Goal: Information Seeking & Learning: Learn about a topic

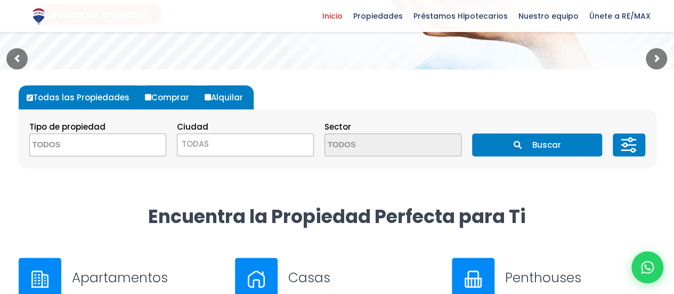
scroll to position [248, 0]
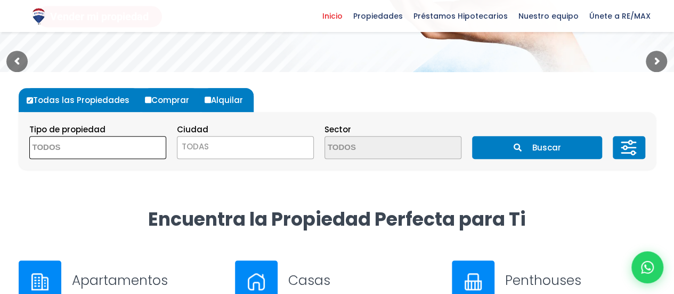
click at [135, 151] on span at bounding box center [97, 147] width 137 height 23
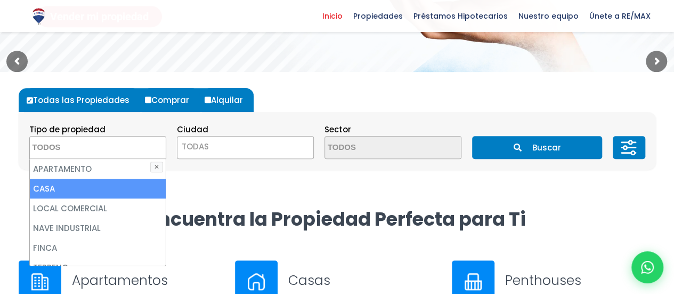
click at [95, 185] on li "CASA" at bounding box center [98, 189] width 136 height 20
select select "house"
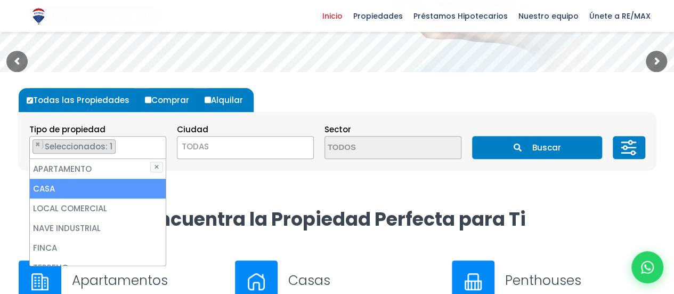
scroll to position [12, 0]
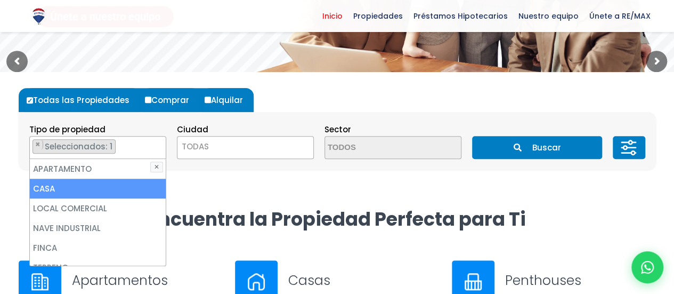
click at [113, 187] on li "CASA" at bounding box center [98, 189] width 136 height 20
click at [55, 183] on li "CASA" at bounding box center [98, 189] width 136 height 20
select select "house"
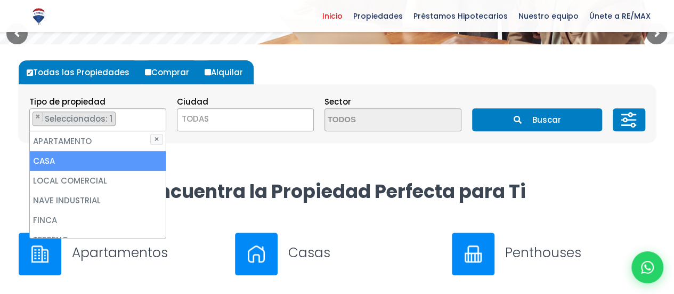
scroll to position [272, 0]
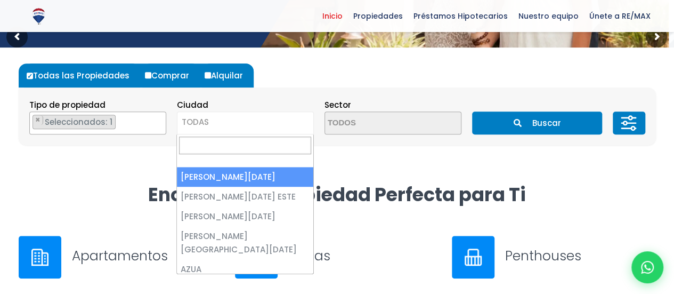
click at [191, 125] on span "TODAS" at bounding box center [195, 121] width 27 height 11
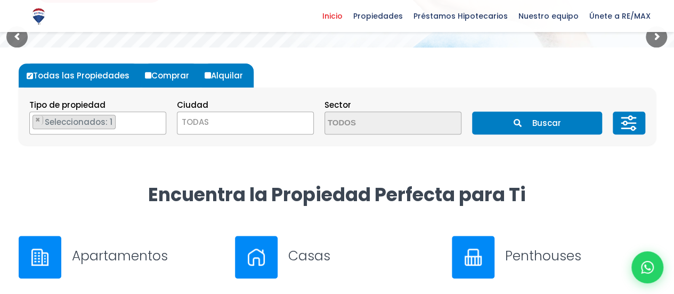
click at [257, 131] on span "TODAS" at bounding box center [245, 122] width 137 height 23
click at [141, 125] on ul "× Seleccionados: 1" at bounding box center [91, 123] width 123 height 23
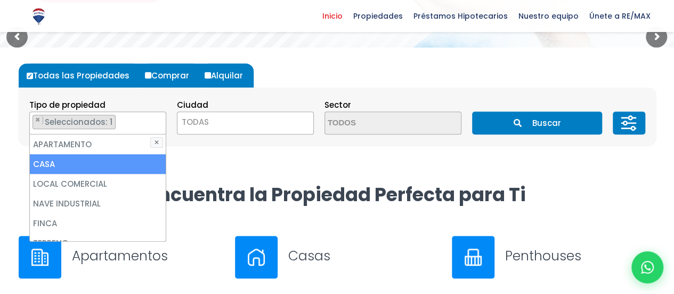
click at [85, 163] on li "CASA" at bounding box center [98, 164] width 136 height 20
click at [44, 163] on li "CASA" at bounding box center [98, 164] width 136 height 20
select select "house"
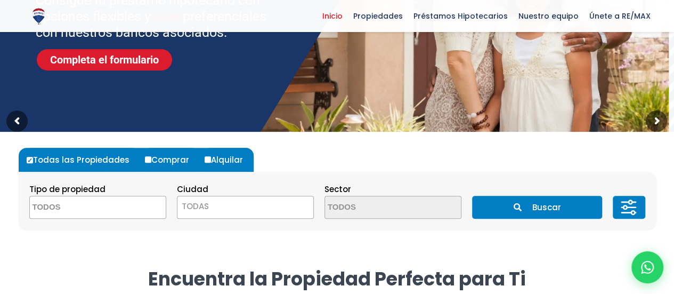
scroll to position [225, 0]
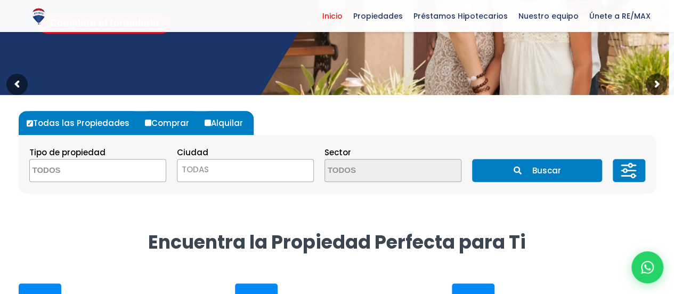
click at [126, 179] on textarea "Search" at bounding box center [81, 170] width 103 height 23
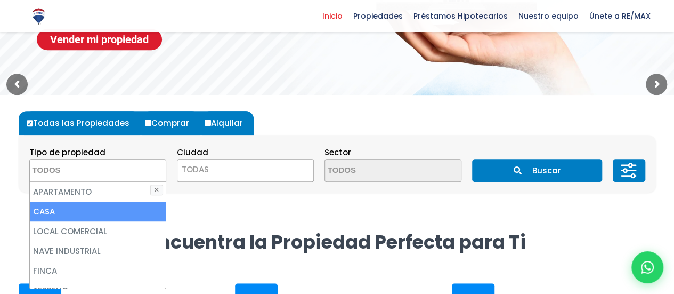
click at [98, 211] on li "CASA" at bounding box center [98, 212] width 136 height 20
select select "house"
click at [98, 211] on li "CASA" at bounding box center [98, 212] width 136 height 20
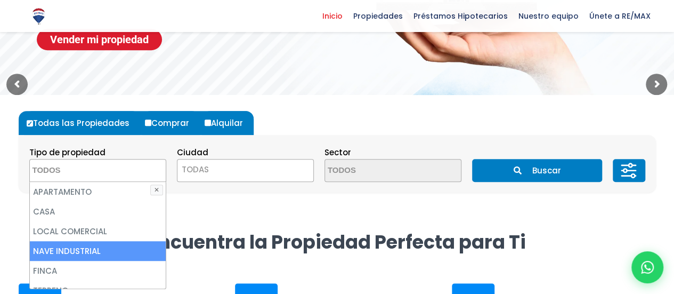
click at [94, 246] on li "NAVE INDUSTRIAL" at bounding box center [98, 251] width 136 height 20
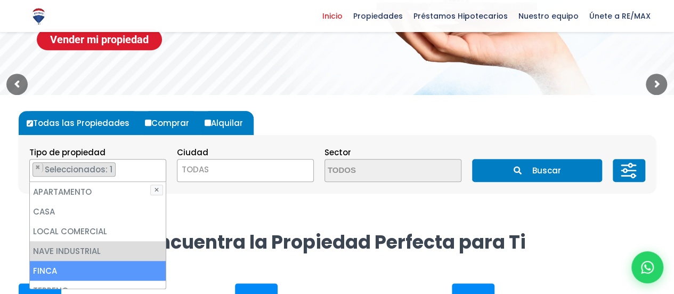
click at [62, 269] on li "FINCA" at bounding box center [98, 271] width 136 height 20
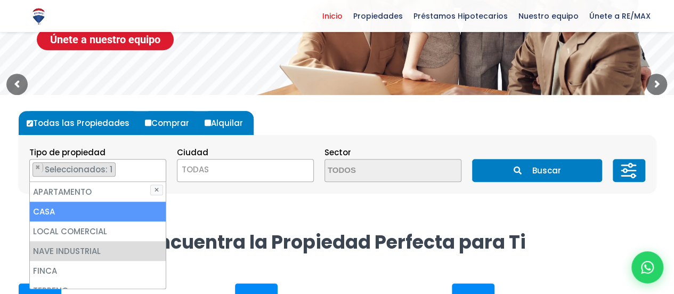
click at [60, 208] on li "CASA" at bounding box center [98, 212] width 136 height 20
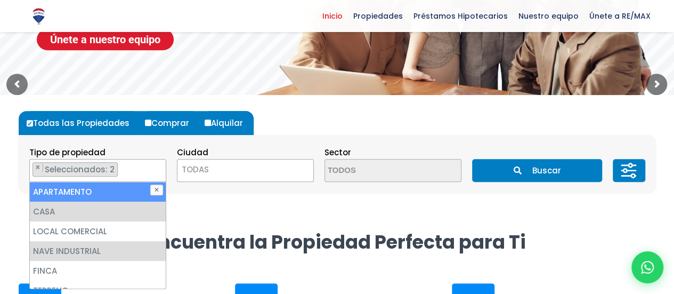
click at [63, 192] on li "APARTAMENTO" at bounding box center [98, 192] width 136 height 20
click at [154, 189] on button "✕" at bounding box center [156, 189] width 13 height 11
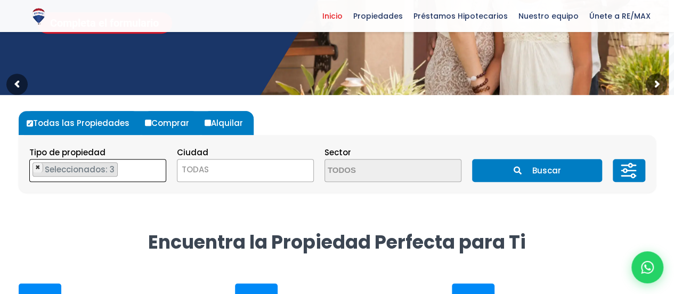
click at [37, 167] on span "×" at bounding box center [37, 168] width 5 height 10
select select "industrial+site"
click at [37, 167] on span "×" at bounding box center [37, 168] width 5 height 10
click at [66, 169] on textarea "Search" at bounding box center [81, 170] width 103 height 23
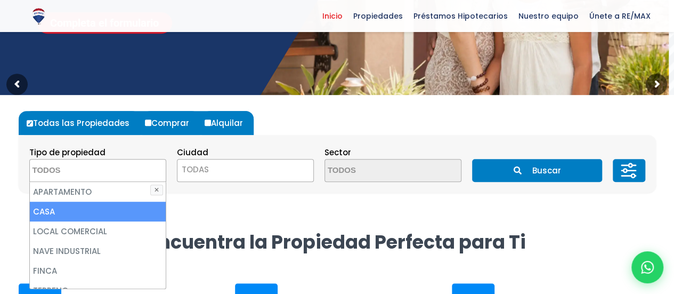
click at [65, 211] on li "CASA" at bounding box center [98, 212] width 136 height 20
select select "house"
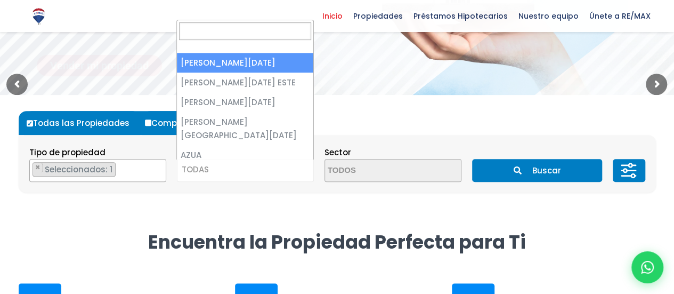
click at [235, 165] on span "TODAS" at bounding box center [246, 169] width 136 height 15
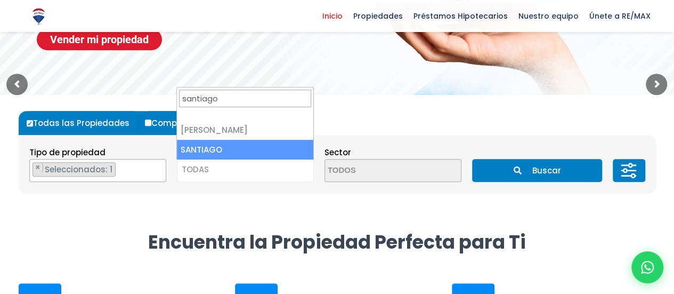
type input "santiago"
select select "120"
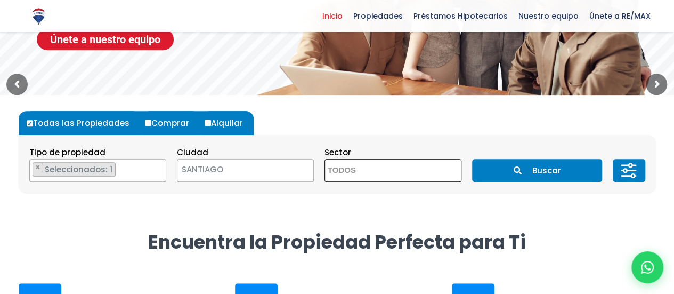
click at [361, 165] on textarea "Search" at bounding box center [376, 170] width 103 height 23
